Goal: Task Accomplishment & Management: Use online tool/utility

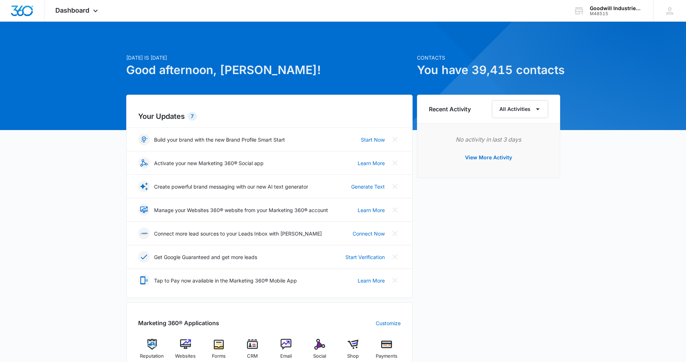
click at [104, 170] on div "[DATE] is [DATE] Good afternoon, [PERSON_NAME]! Contacts You have 39,415 contac…" at bounding box center [343, 337] width 686 height 612
click at [93, 12] on icon at bounding box center [95, 12] width 9 height 9
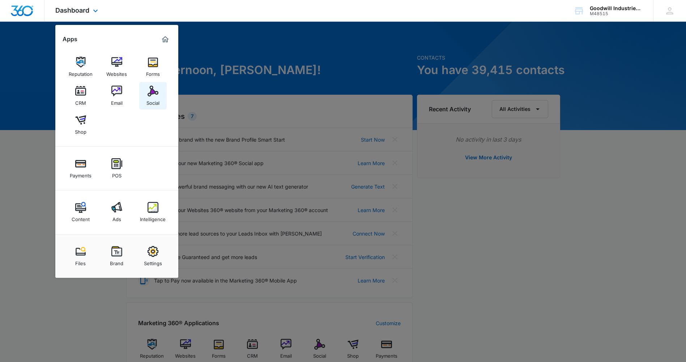
click at [149, 97] on div "Social" at bounding box center [152, 101] width 13 height 9
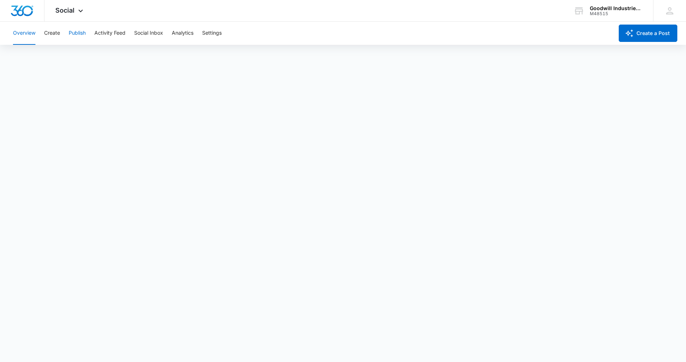
click at [79, 34] on button "Publish" at bounding box center [77, 33] width 17 height 23
click at [72, 12] on span "Social" at bounding box center [64, 11] width 19 height 8
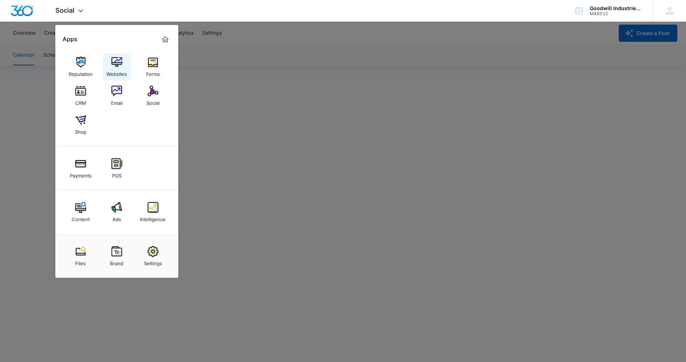
click at [112, 63] on img at bounding box center [116, 62] width 11 height 11
